Goal: Transaction & Acquisition: Obtain resource

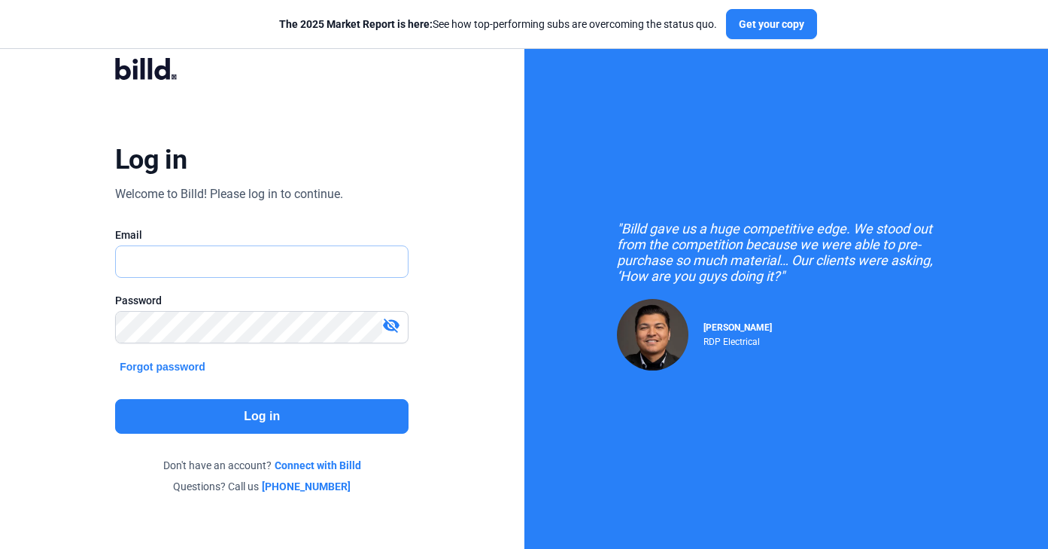
click at [320, 271] on input "text" at bounding box center [262, 261] width 292 height 31
type input "[DOMAIN_NAME][EMAIL_ADDRESS][DOMAIN_NAME]"
click at [223, 414] on button "Log in" at bounding box center [261, 416] width 293 height 35
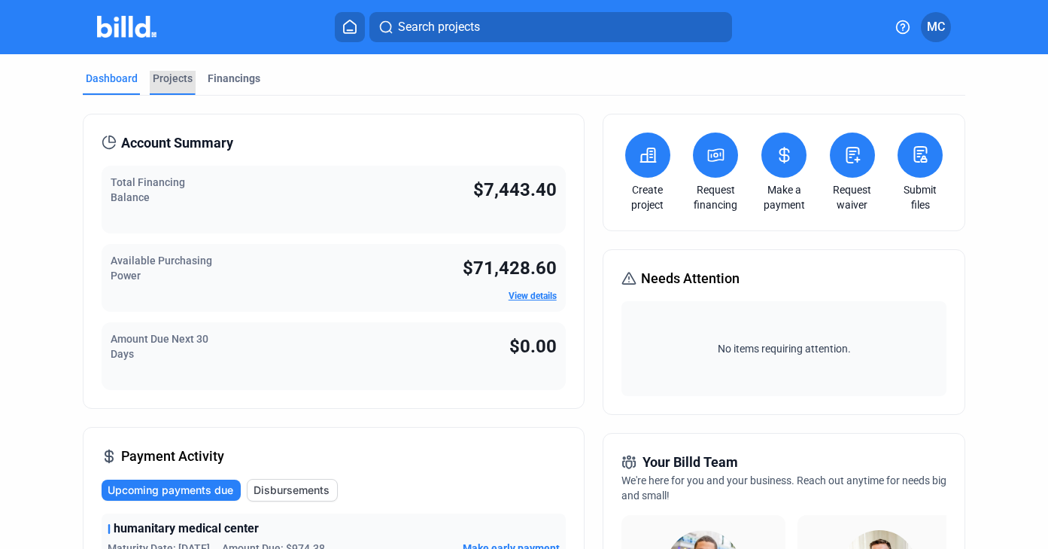
click at [164, 81] on div "Projects" at bounding box center [173, 78] width 40 height 15
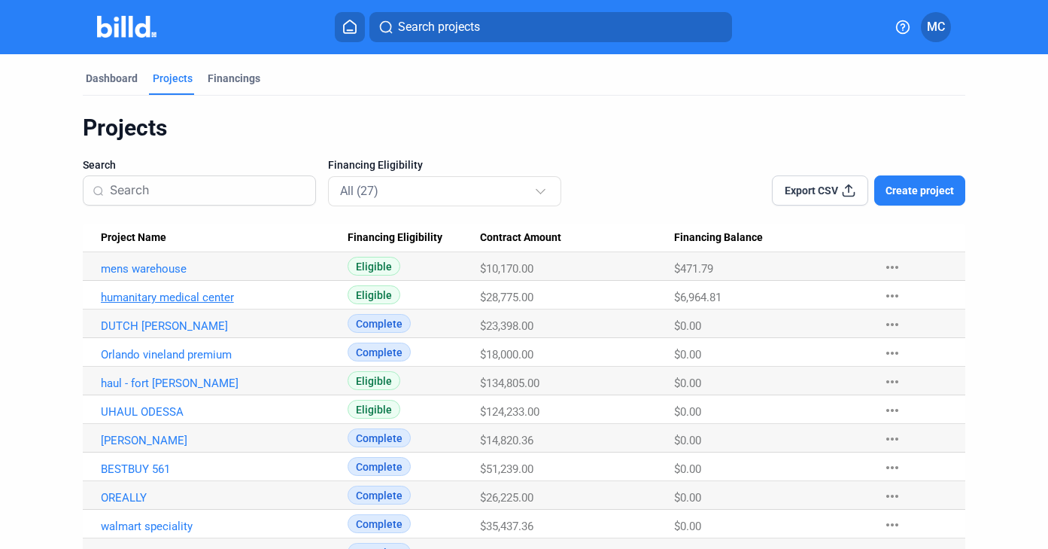
click at [219, 300] on link "humanitary medical center" at bounding box center [218, 297] width 234 height 14
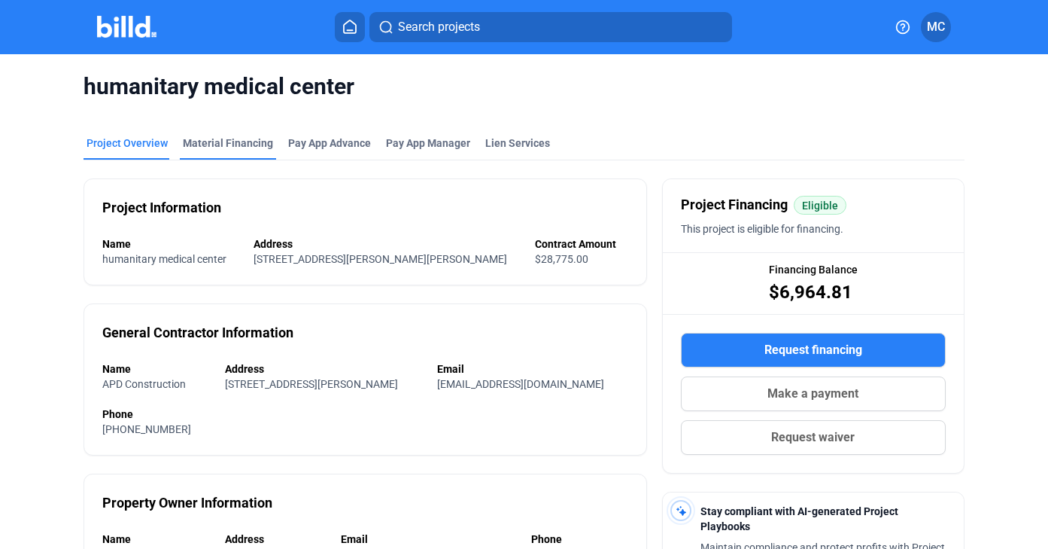
click at [199, 144] on div "Material Financing" at bounding box center [228, 142] width 90 height 15
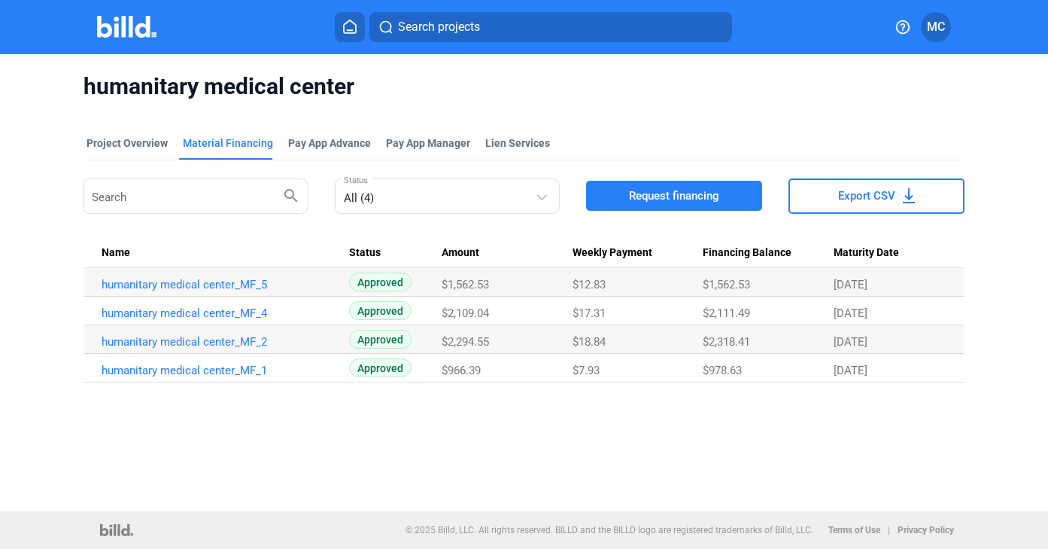
click at [663, 197] on span "Request financing" at bounding box center [674, 195] width 90 height 15
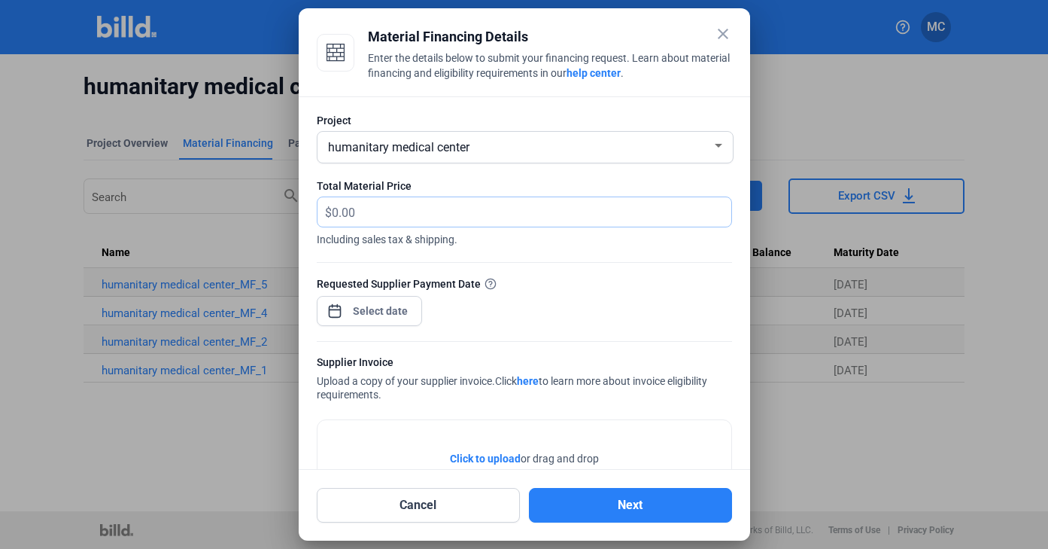
click at [585, 217] on input "text" at bounding box center [532, 211] width 400 height 29
type input "2,352.07"
click at [387, 308] on div "close Material Financing Details Enter the details below to submit your financi…" at bounding box center [524, 274] width 1048 height 549
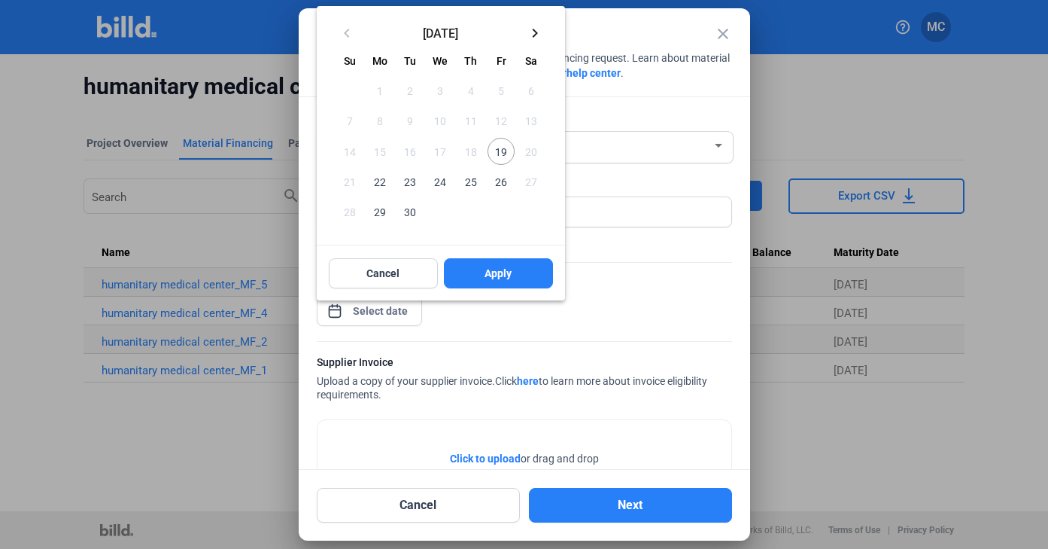
click at [509, 157] on span "19" at bounding box center [501, 151] width 27 height 27
click at [493, 269] on span "Apply" at bounding box center [498, 273] width 27 height 15
type input "[DATE]"
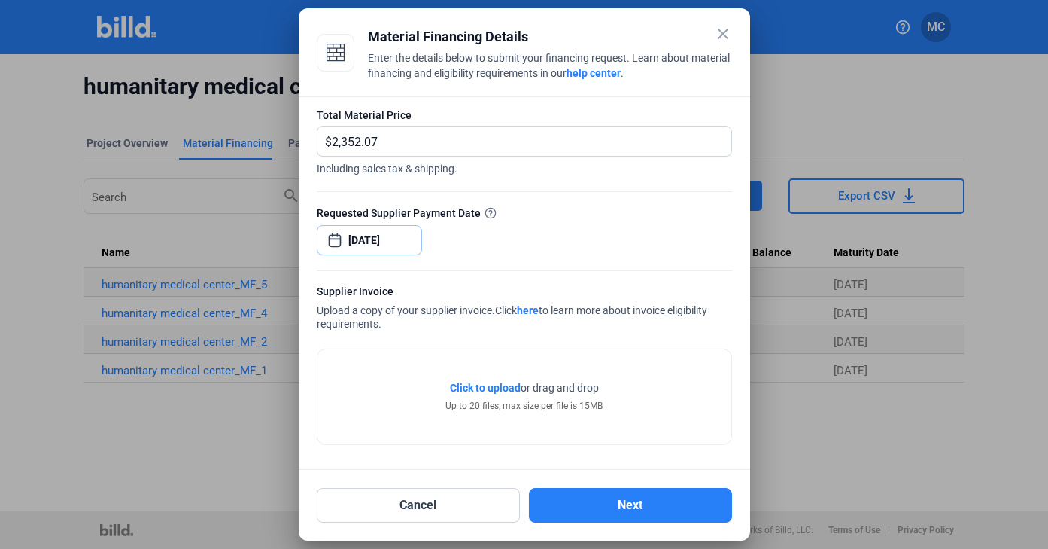
scroll to position [71, 0]
click at [496, 391] on span "Click to upload" at bounding box center [485, 388] width 71 height 12
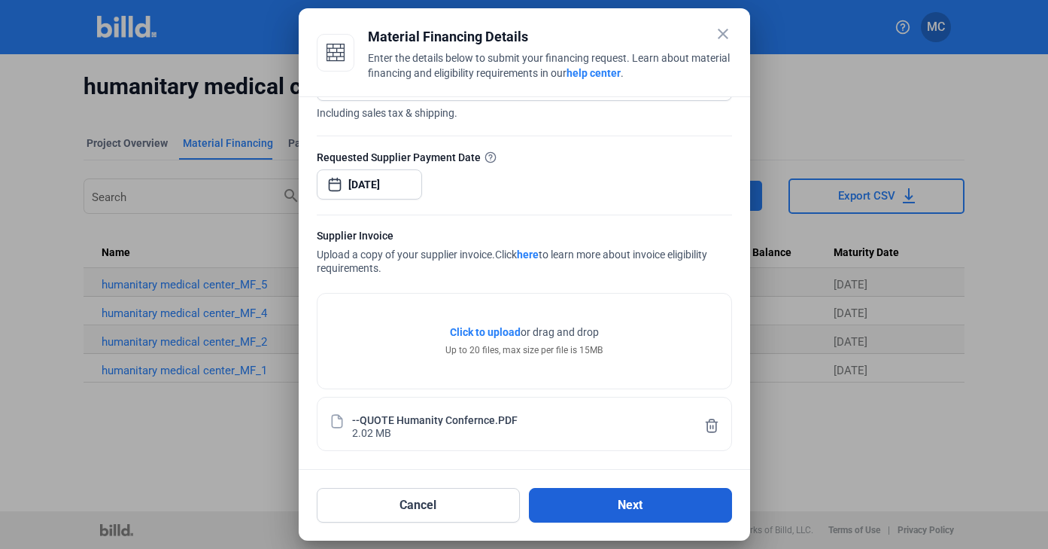
scroll to position [126, 0]
click at [615, 510] on button "Next" at bounding box center [630, 505] width 203 height 35
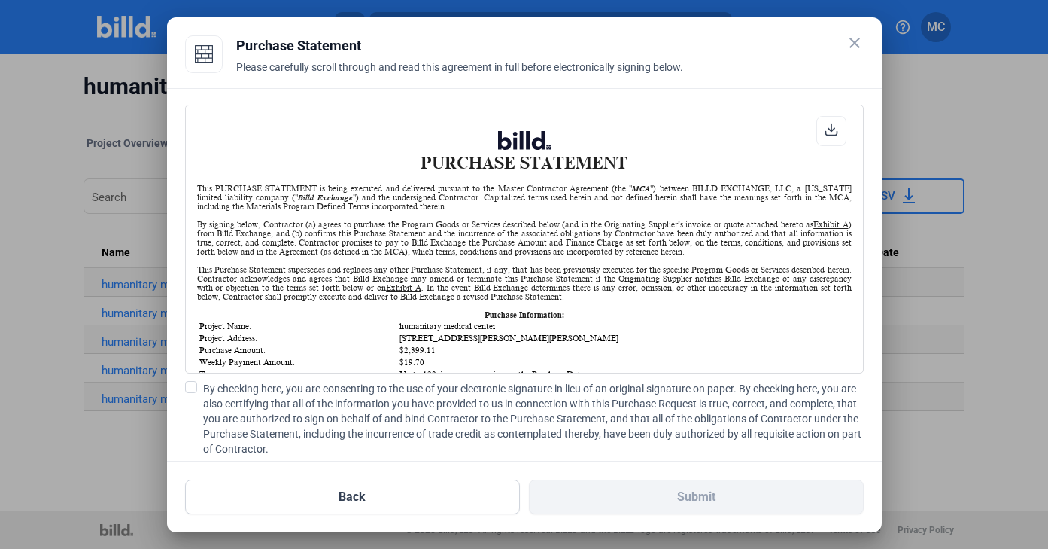
scroll to position [1, 0]
click at [195, 384] on span at bounding box center [191, 387] width 12 height 12
click at [0, 0] on input "By checking here, you are consenting to the use of your electronic signature in…" at bounding box center [0, 0] width 0 height 0
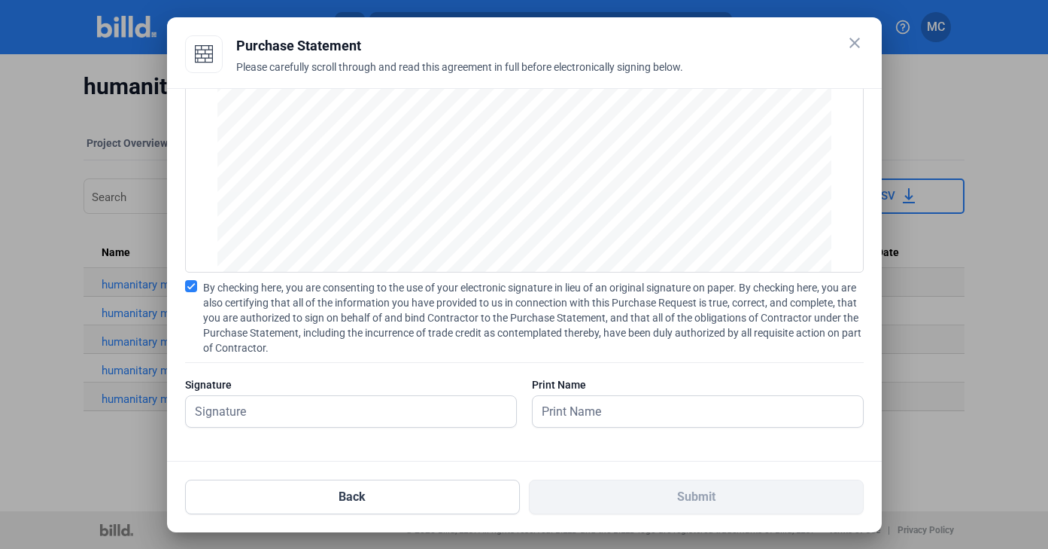
scroll to position [101, 0]
click at [380, 414] on input "text" at bounding box center [343, 411] width 314 height 31
type input "[PERSON_NAME]"
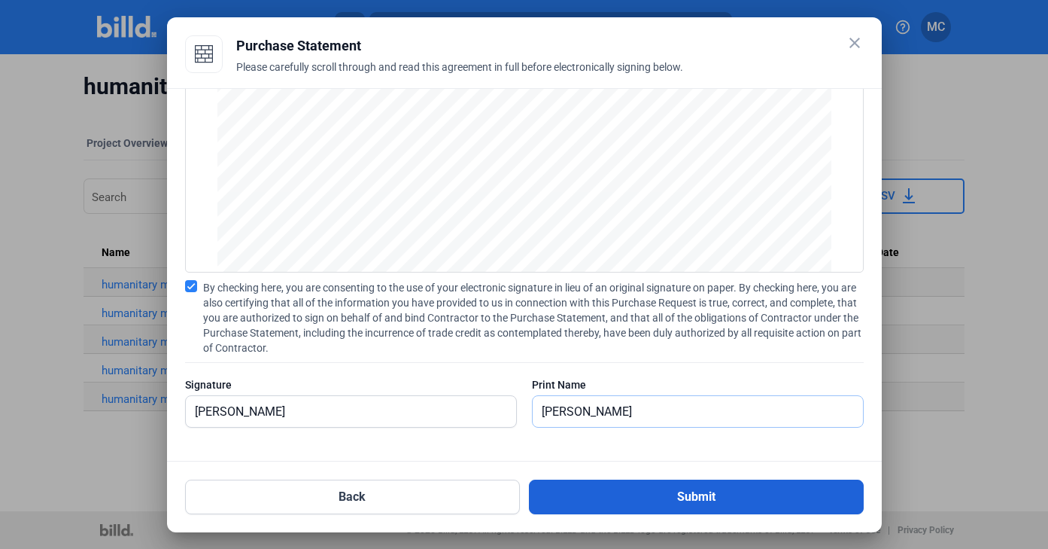
type input "[PERSON_NAME]"
click at [583, 482] on button "Submit" at bounding box center [696, 496] width 335 height 35
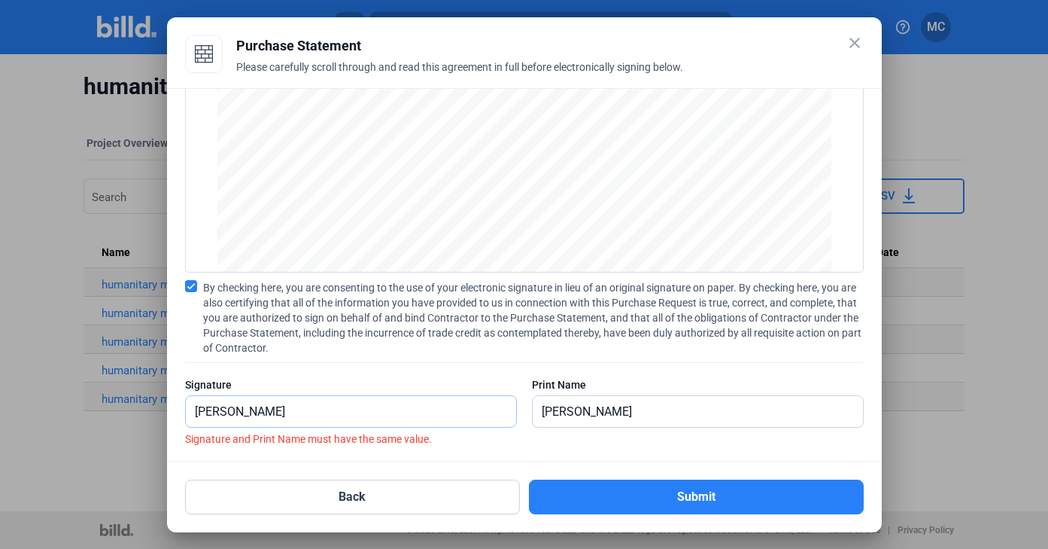
click at [193, 414] on input "[PERSON_NAME]" at bounding box center [343, 411] width 314 height 31
click at [537, 412] on input "[PERSON_NAME]" at bounding box center [690, 411] width 314 height 31
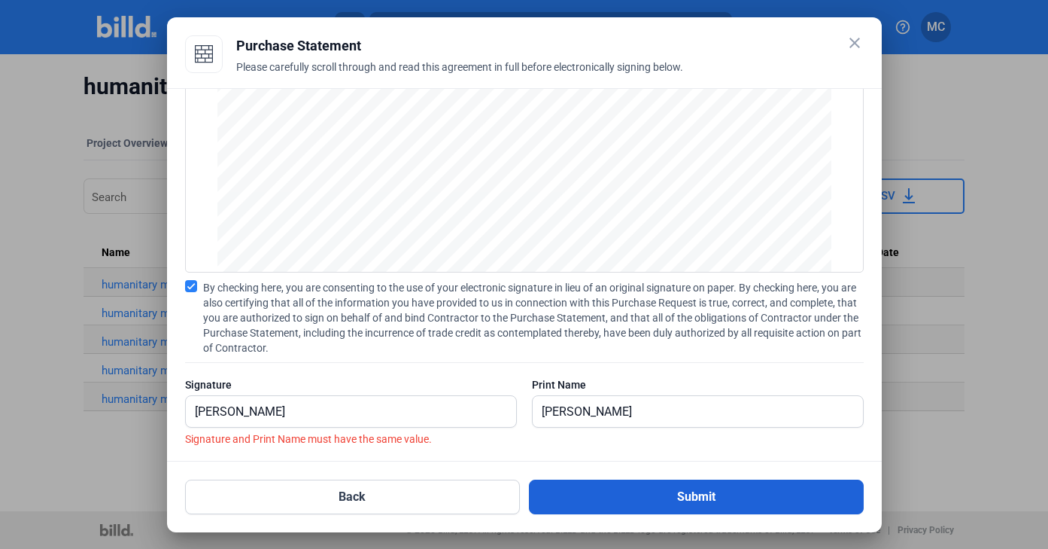
click at [643, 487] on button "Submit" at bounding box center [696, 496] width 335 height 35
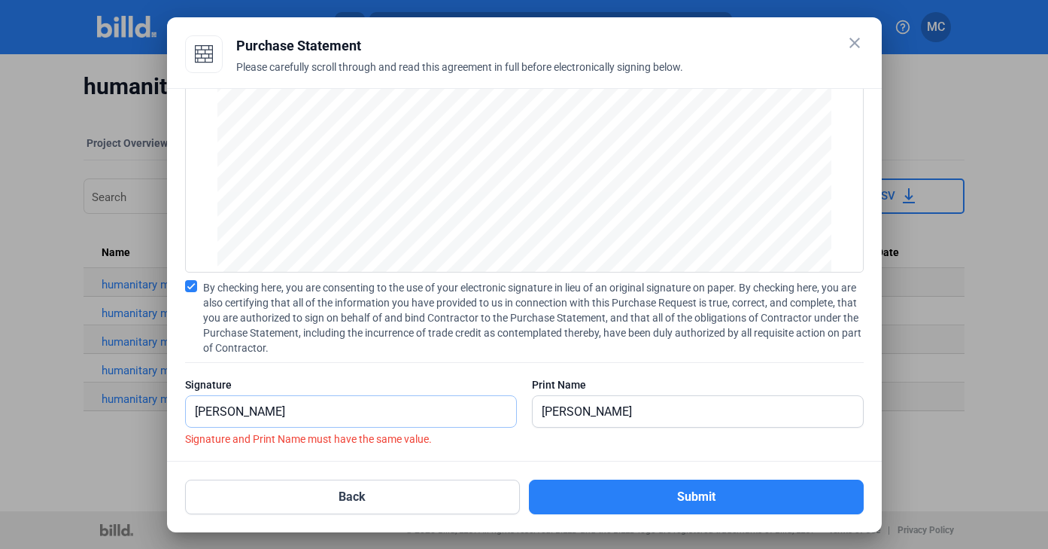
drag, startPoint x: 426, startPoint y: 407, endPoint x: 59, endPoint y: 360, distance: 370.2
click at [60, 361] on div "close Purchase Statement Please carefully scroll through and read this agreemen…" at bounding box center [524, 274] width 1048 height 549
type input "[PERSON_NAME]"
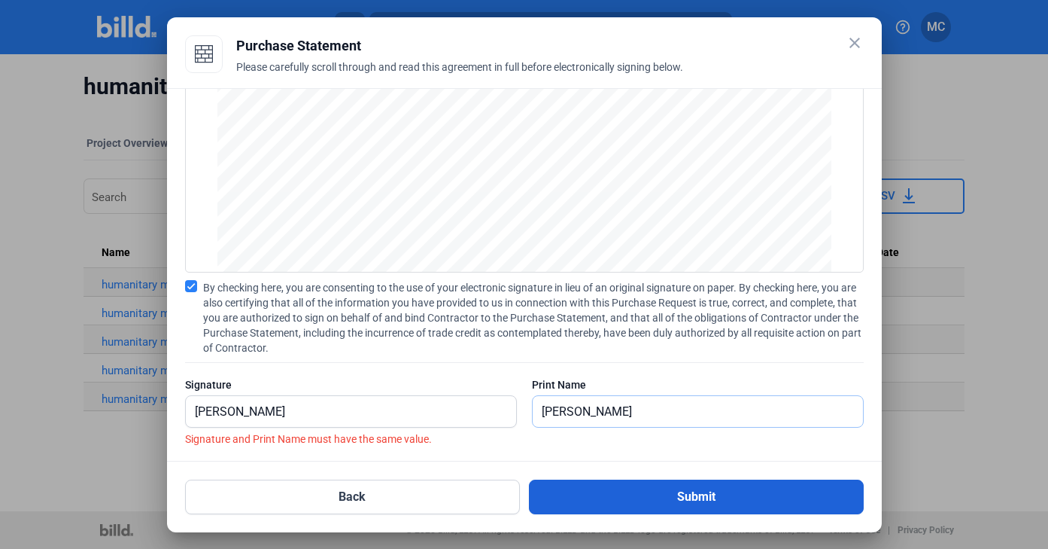
type input "[PERSON_NAME]"
click at [567, 488] on button "Submit" at bounding box center [696, 496] width 335 height 35
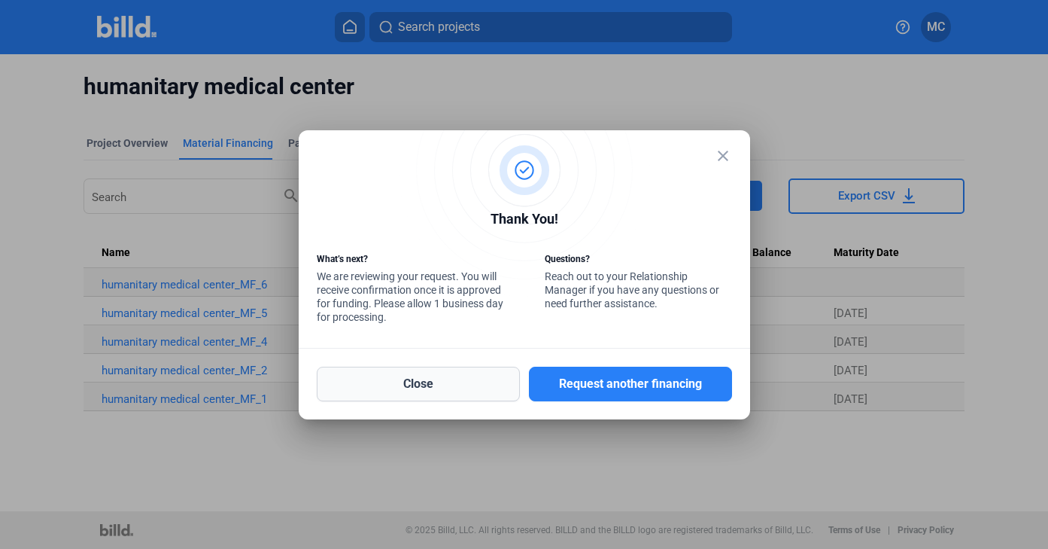
click at [408, 382] on button "Close" at bounding box center [418, 383] width 203 height 35
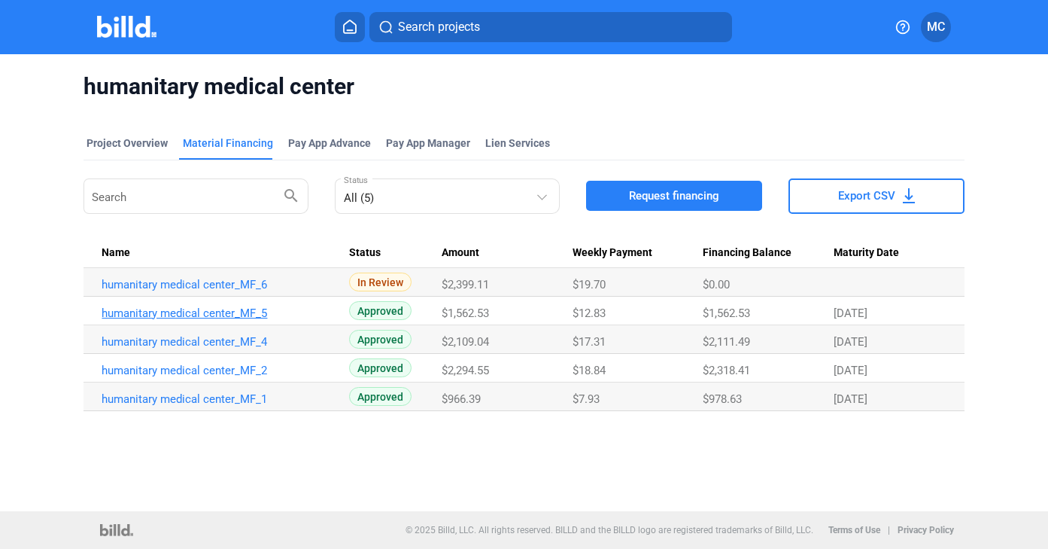
click at [209, 319] on link "humanitary medical center_MF_5" at bounding box center [219, 313] width 234 height 14
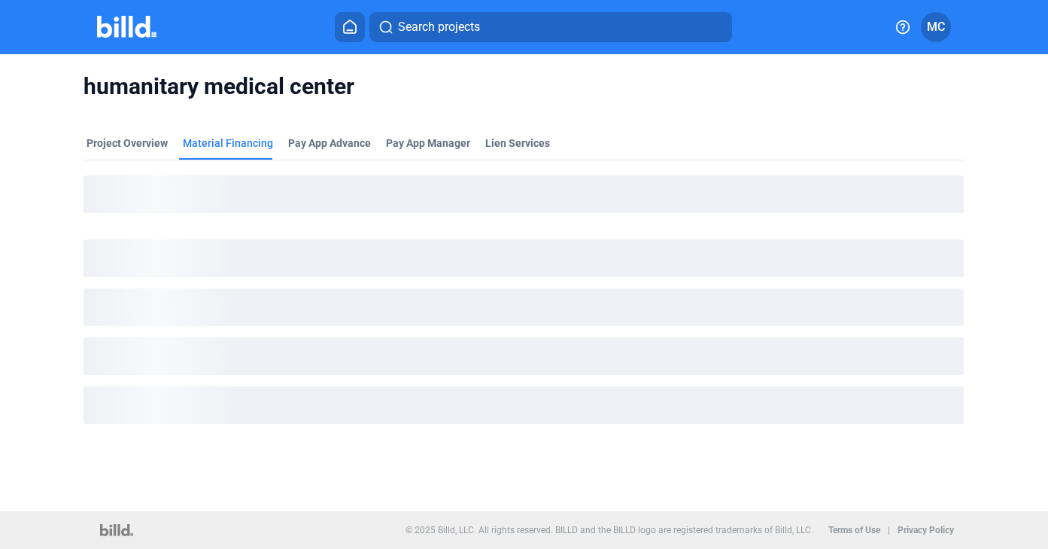
click at [209, 319] on div "loading" at bounding box center [524, 307] width 880 height 38
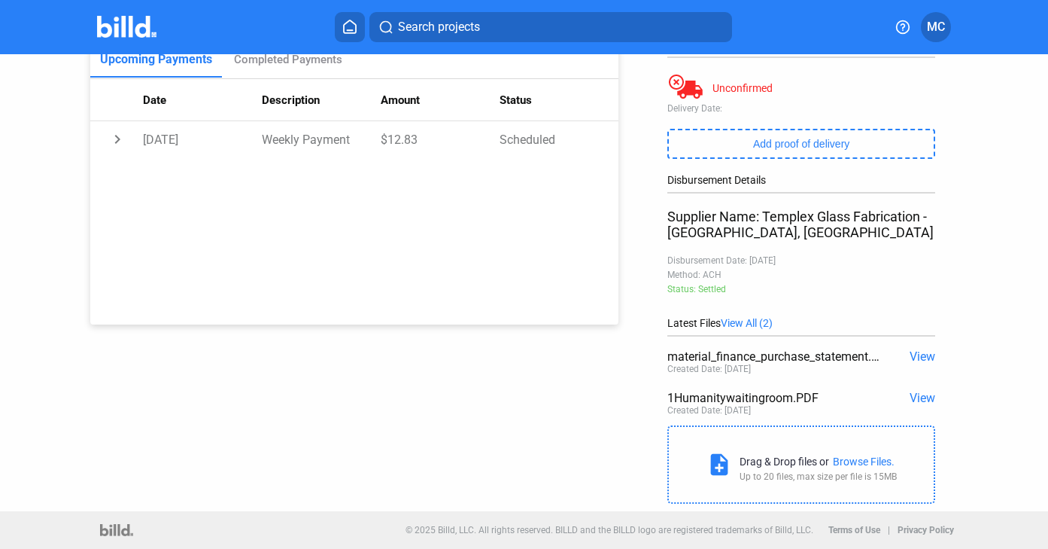
scroll to position [242, 0]
click at [919, 397] on span "View" at bounding box center [923, 398] width 26 height 14
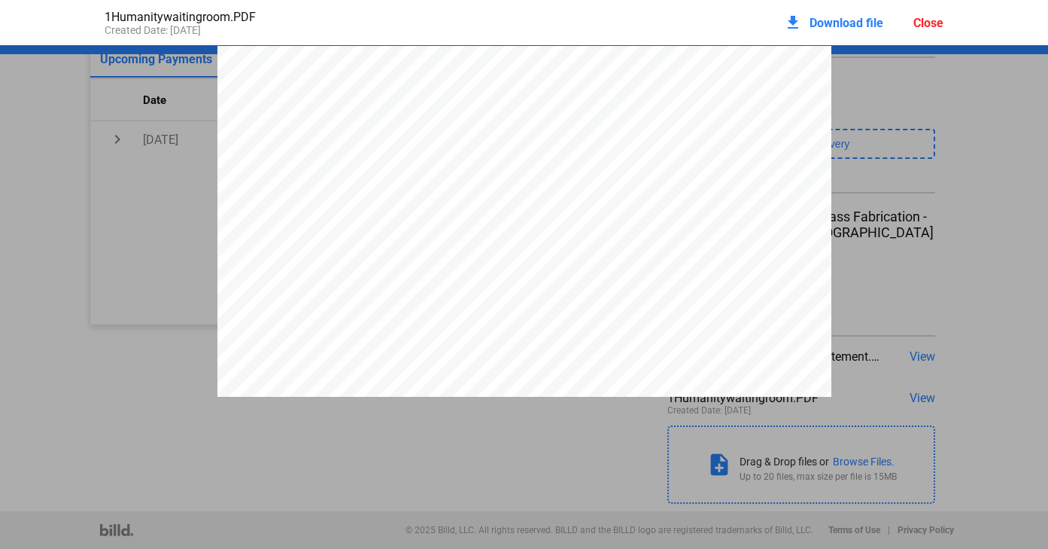
scroll to position [8, 0]
click at [25, 36] on div "1Humanitywaitingroom.PDF Created Date: [DATE] download Download file Close" at bounding box center [524, 22] width 1048 height 45
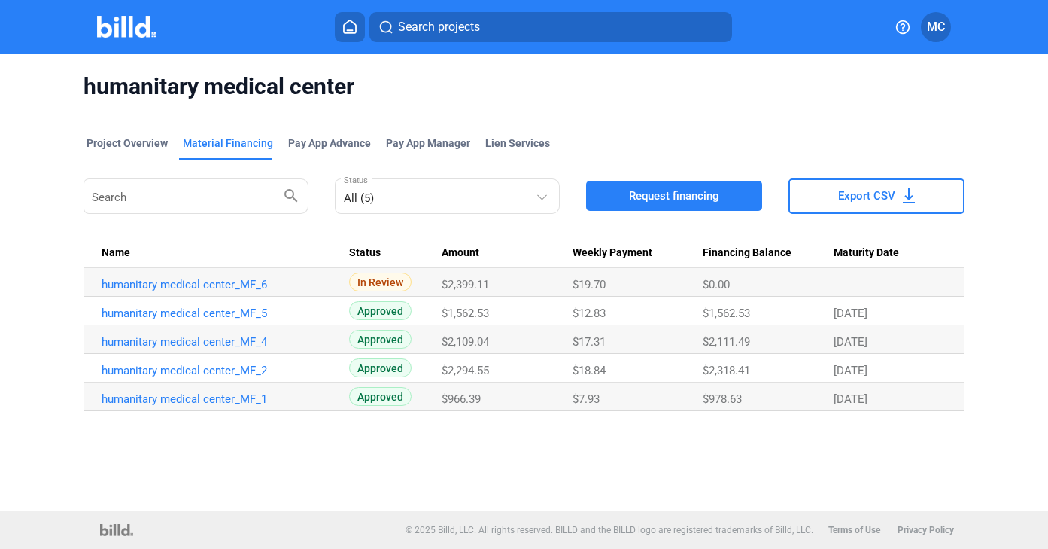
click at [239, 394] on link "humanitary medical center_MF_1" at bounding box center [219, 399] width 234 height 14
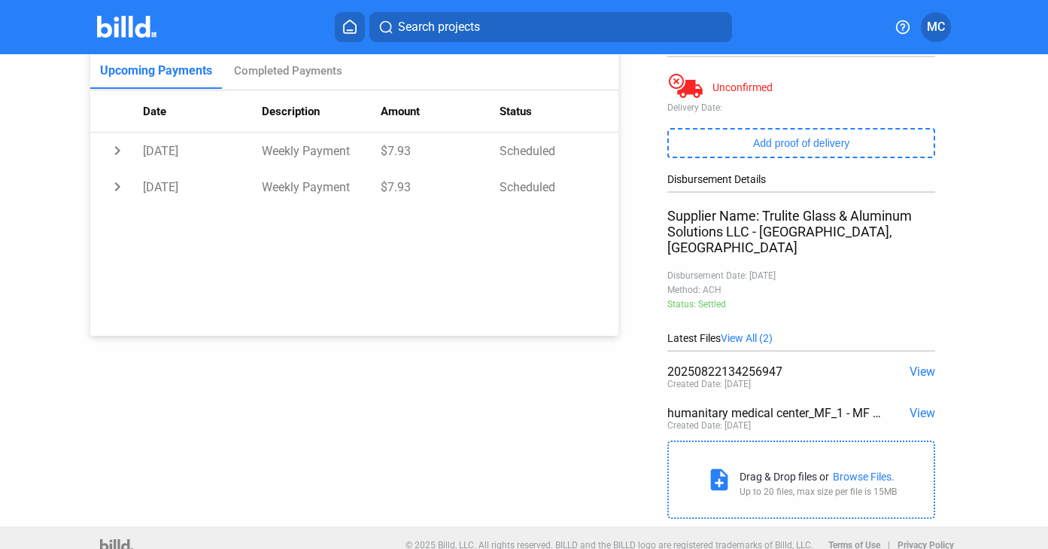
scroll to position [242, 0]
